Goal: Information Seeking & Learning: Learn about a topic

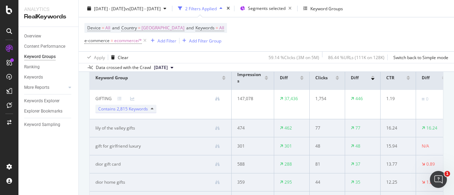
scroll to position [70, 0]
click at [145, 110] on span "2,815 Keywords" at bounding box center [132, 109] width 31 height 6
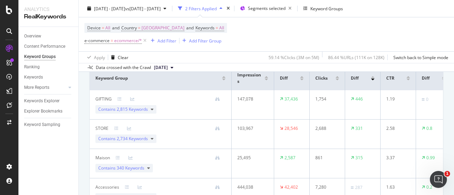
click at [145, 110] on span "2,815 Keywords" at bounding box center [132, 109] width 31 height 6
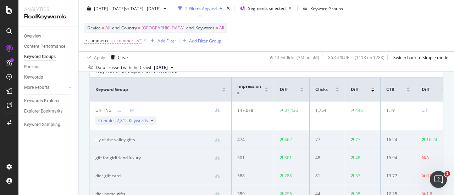
scroll to position [58, 0]
click at [150, 122] on div "Contains 2,815 Keywords" at bounding box center [125, 121] width 61 height 9
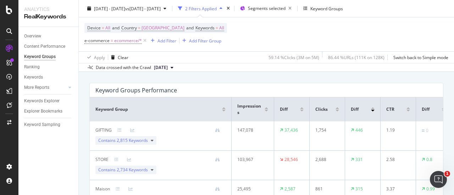
scroll to position [38, 0]
click at [342, 85] on div "Keyword Groups Performance" at bounding box center [266, 91] width 353 height 14
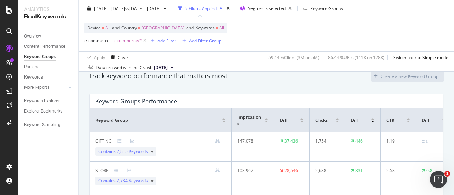
scroll to position [34, 0]
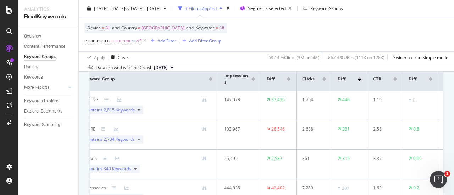
scroll to position [68, 0]
click at [289, 80] on div at bounding box center [289, 81] width 4 height 2
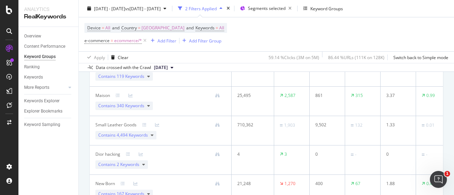
scroll to position [223, 0]
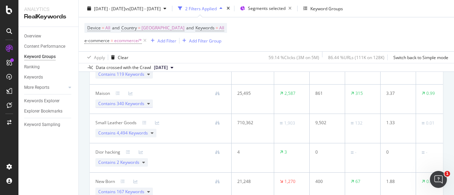
click at [140, 105] on span "340 Keywords" at bounding box center [131, 104] width 28 height 6
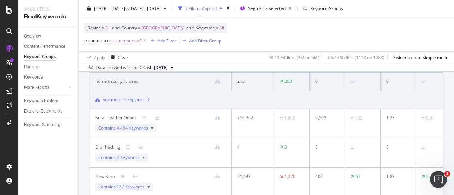
scroll to position [429, 0]
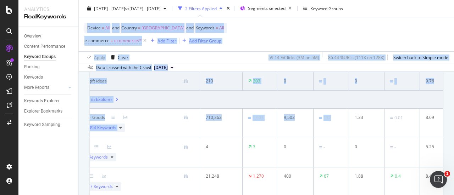
drag, startPoint x: 399, startPoint y: 109, endPoint x: 439, endPoint y: 15, distance: 102.0
click at [439, 15] on div "Keyword Groups CDC PROD [DATE] - [DATE] vs [DATE] - [DATE] 2 Filters Applied Se…" at bounding box center [266, 97] width 375 height 195
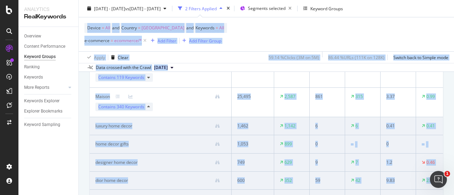
scroll to position [219, 0]
click at [150, 105] on icon at bounding box center [148, 107] width 3 height 4
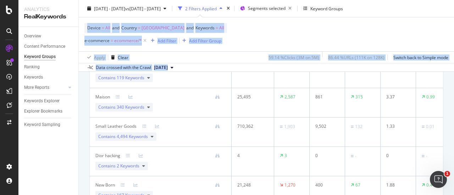
click at [150, 105] on icon at bounding box center [148, 107] width 3 height 4
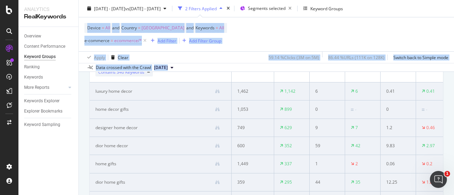
scroll to position [223, 0]
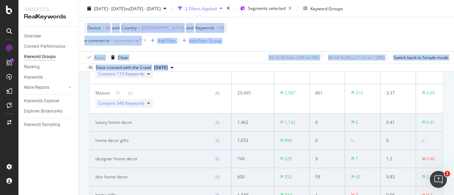
click at [150, 105] on icon at bounding box center [148, 103] width 3 height 4
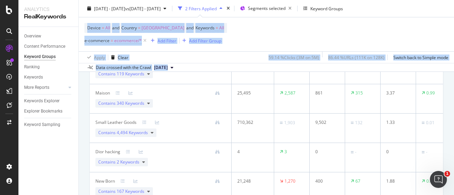
click at [302, 29] on div "Device = All and Country = [GEOGRAPHIC_DATA] and Keywords = All e-commerce = ec…" at bounding box center [266, 34] width 364 height 34
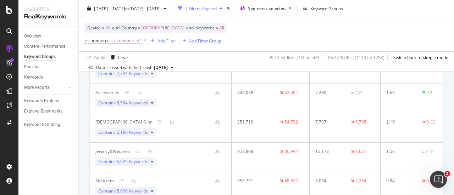
scroll to position [400, 0]
